Goal: Task Accomplishment & Management: Manage account settings

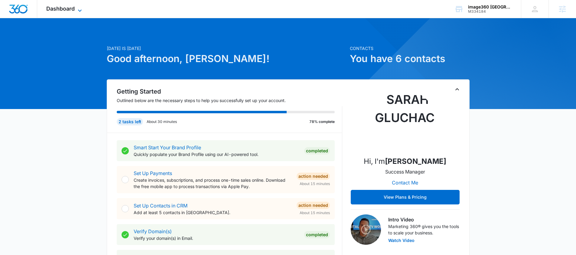
click at [77, 7] on icon at bounding box center [79, 10] width 7 height 7
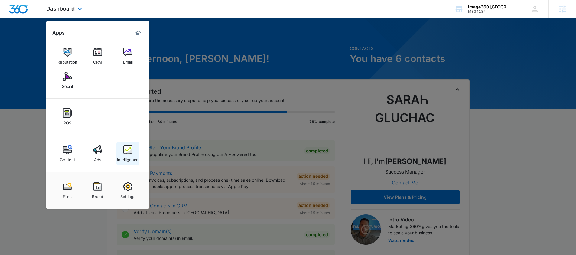
click at [132, 149] on img at bounding box center [127, 149] width 9 height 9
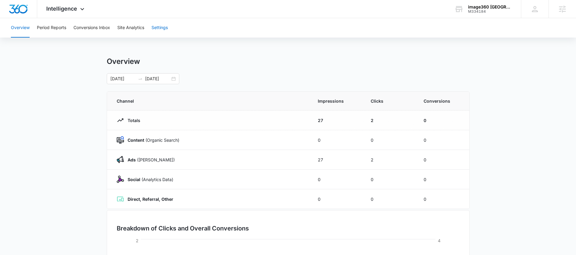
click at [160, 29] on button "Settings" at bounding box center [160, 27] width 16 height 19
